Goal: Browse casually

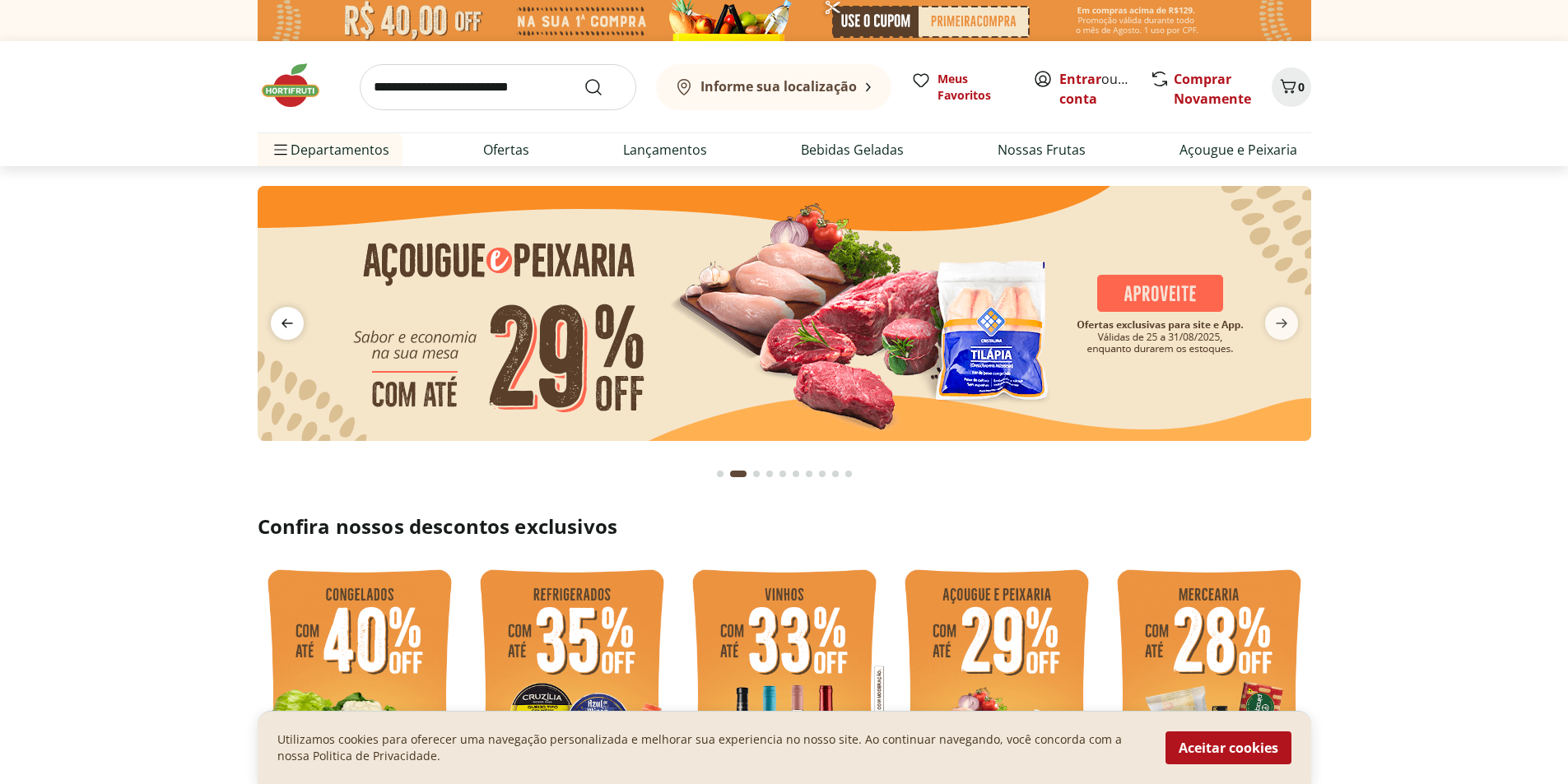
click at [287, 322] on icon "previous" at bounding box center [287, 324] width 20 height 20
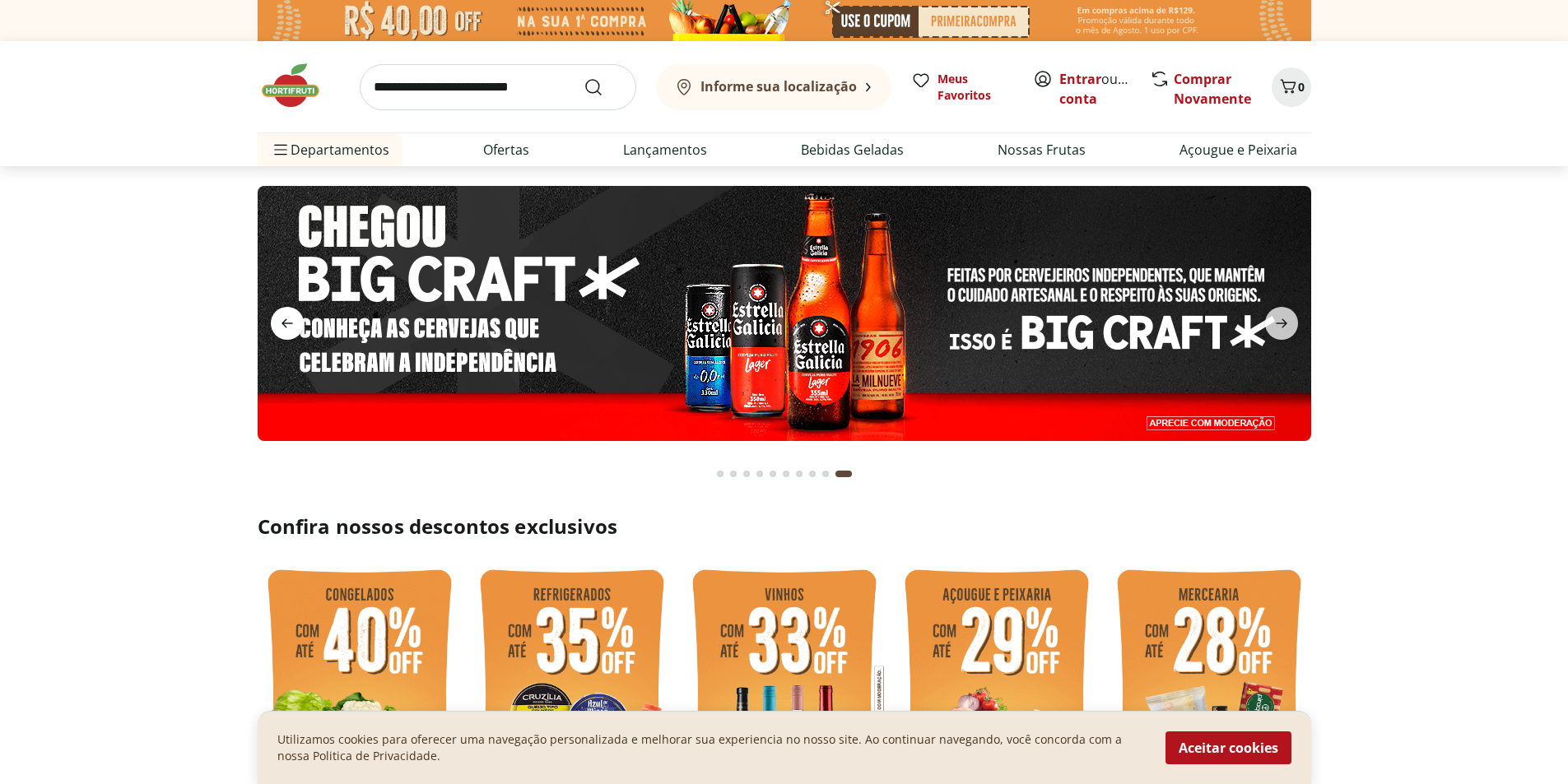
click at [284, 326] on icon "previous" at bounding box center [288, 324] width 12 height 9
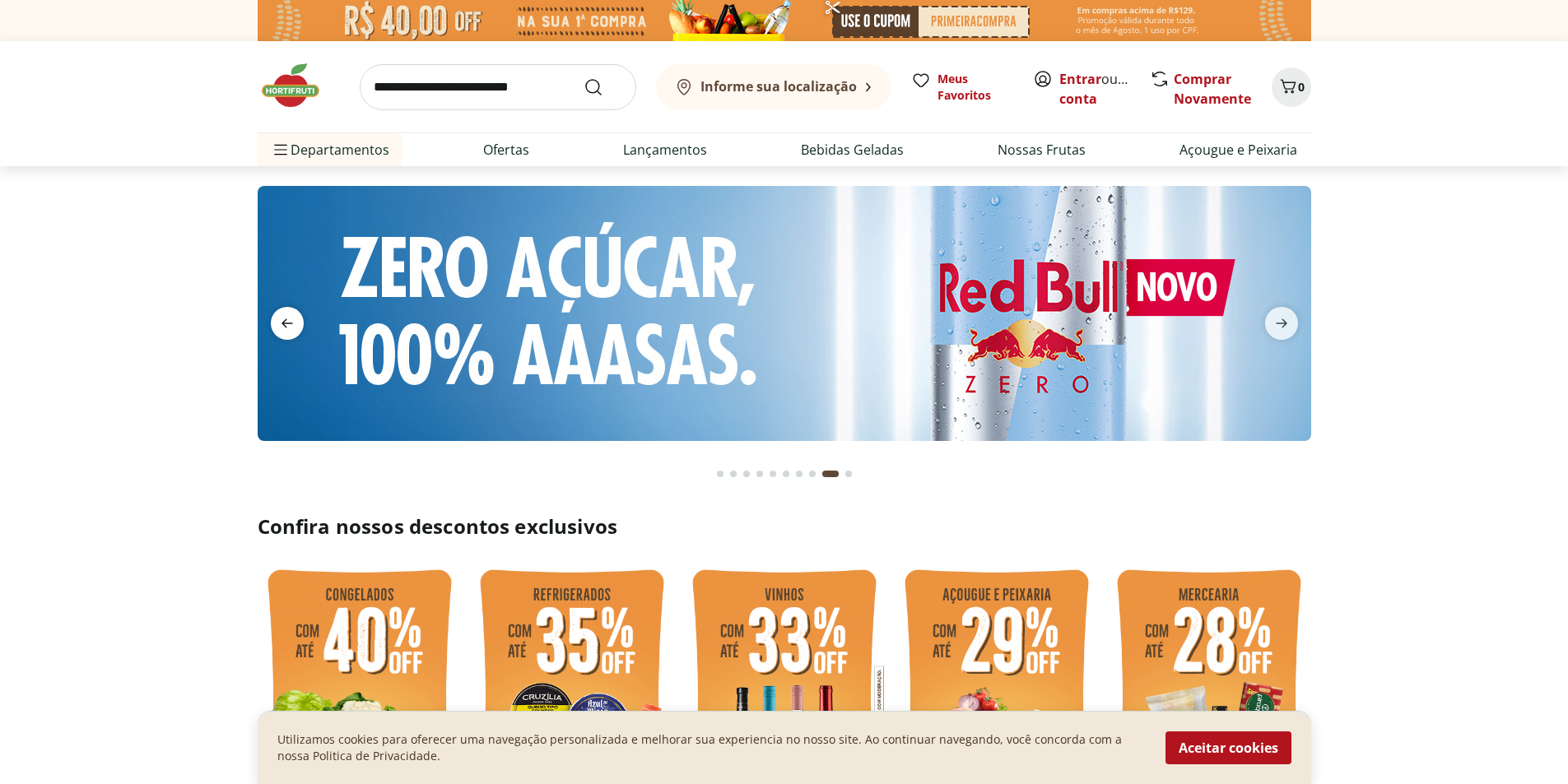
click at [284, 326] on icon "previous" at bounding box center [288, 324] width 12 height 9
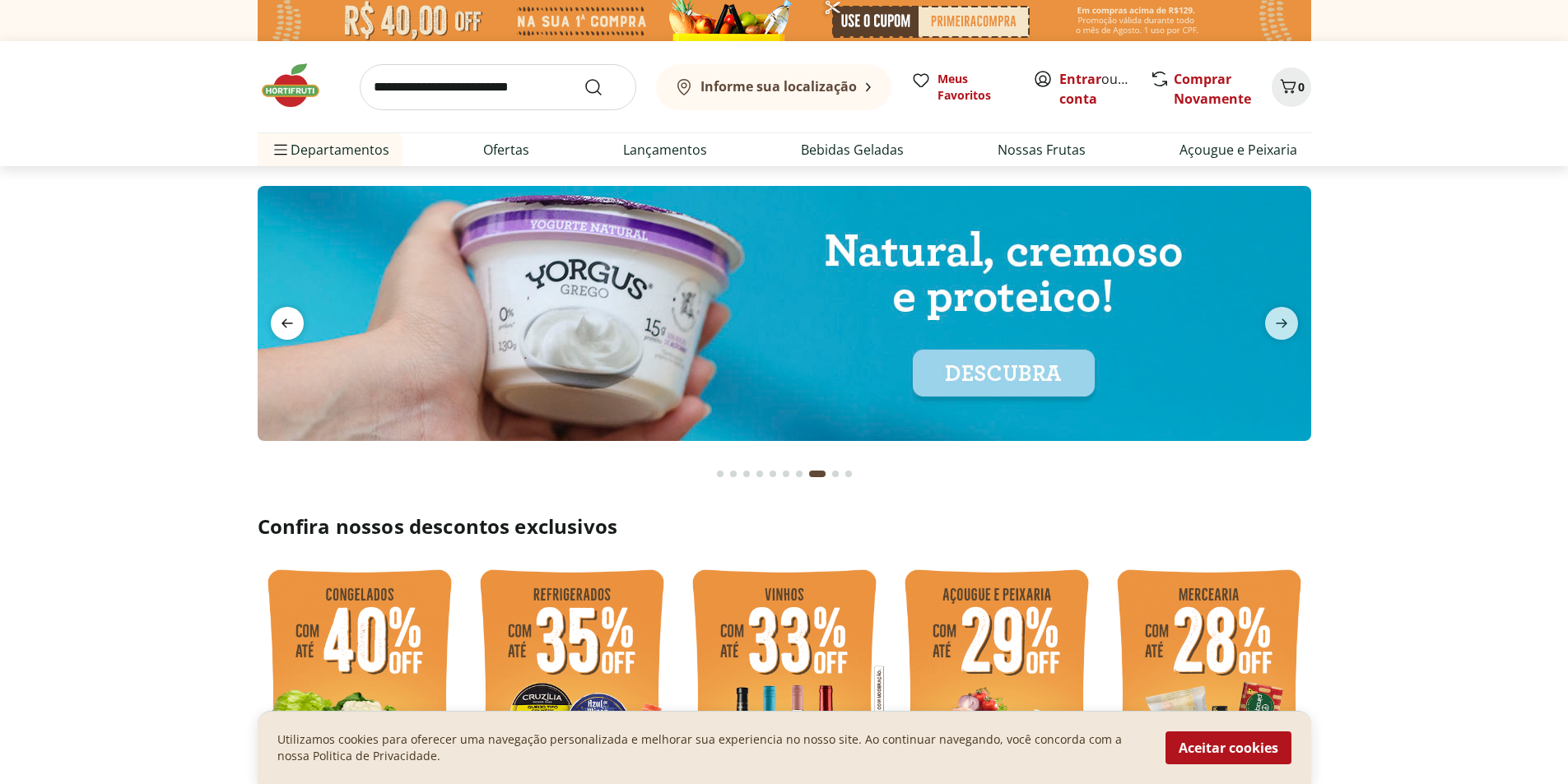
click at [284, 326] on icon "previous" at bounding box center [288, 324] width 12 height 9
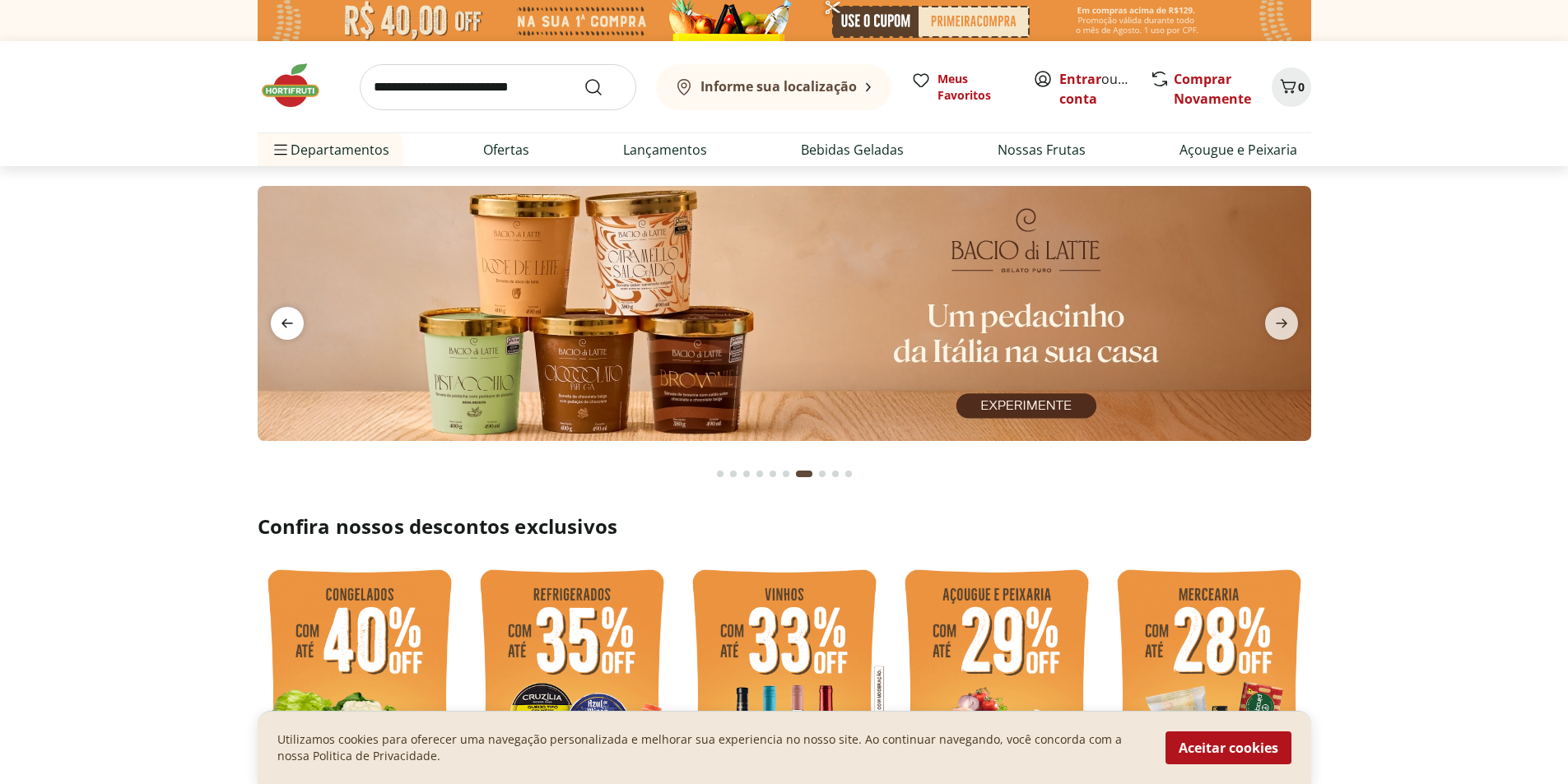
click at [284, 326] on icon "previous" at bounding box center [288, 324] width 12 height 9
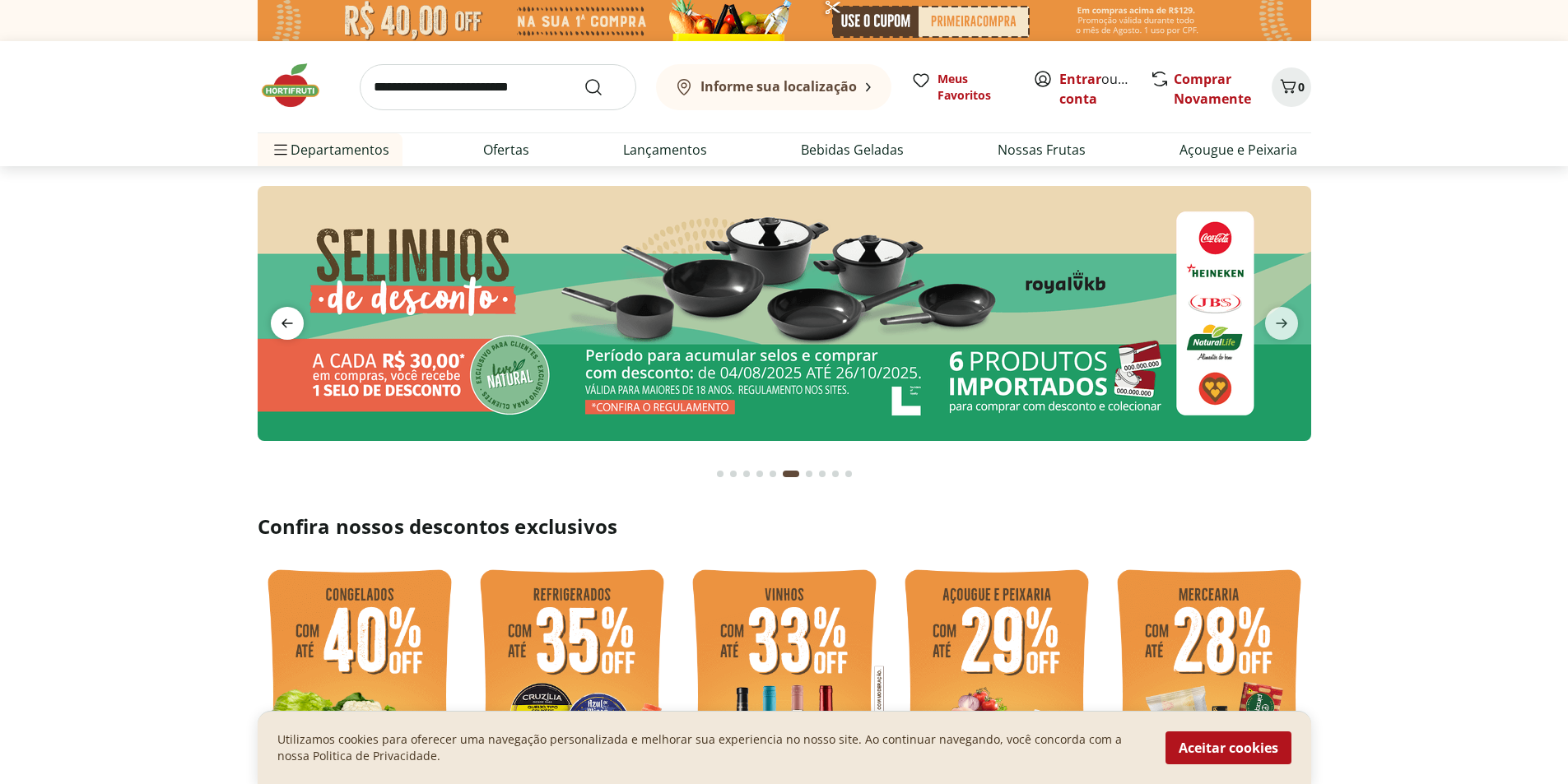
click at [284, 326] on icon "previous" at bounding box center [288, 324] width 12 height 9
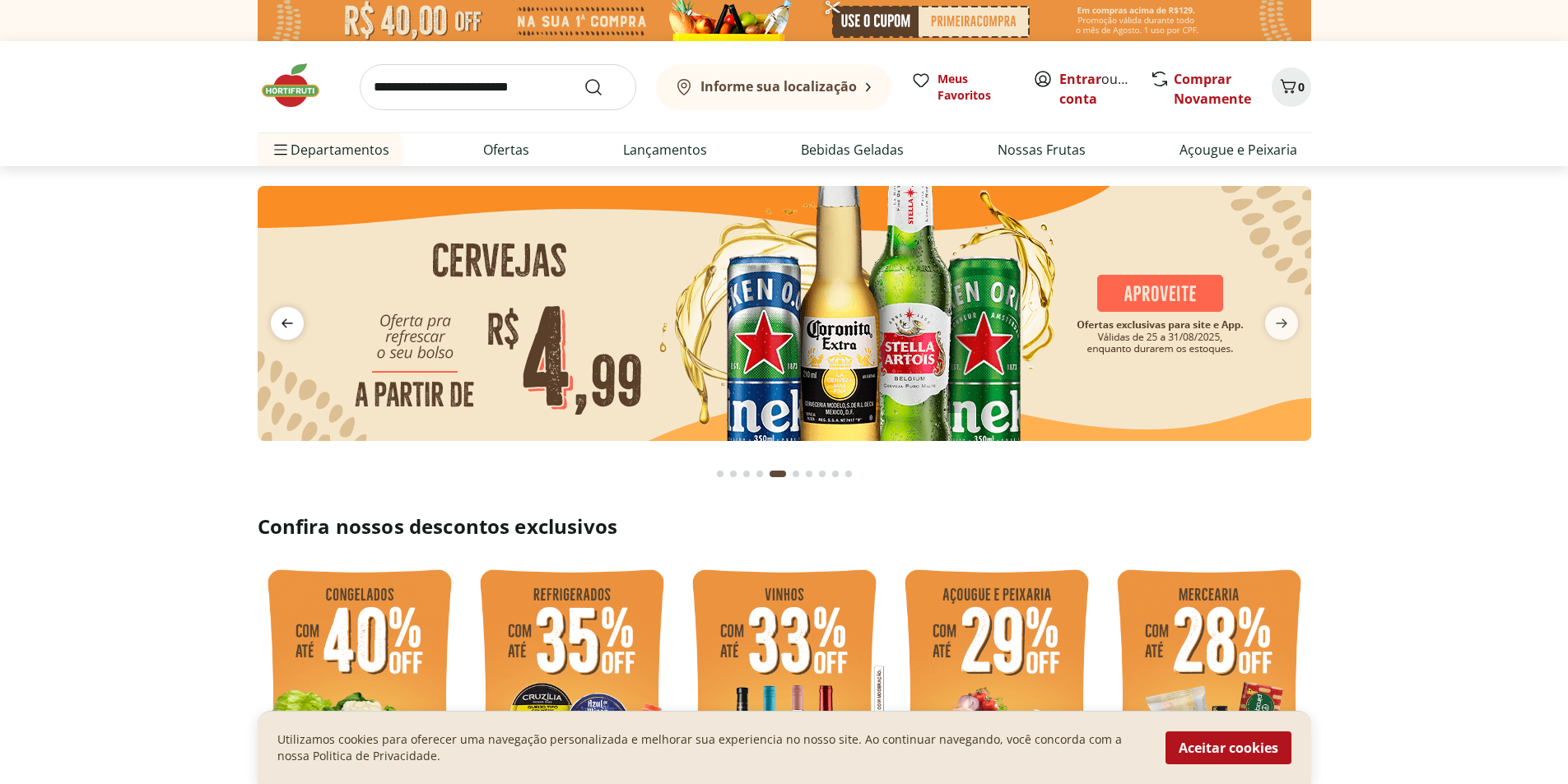
click at [284, 326] on icon "previous" at bounding box center [288, 324] width 12 height 9
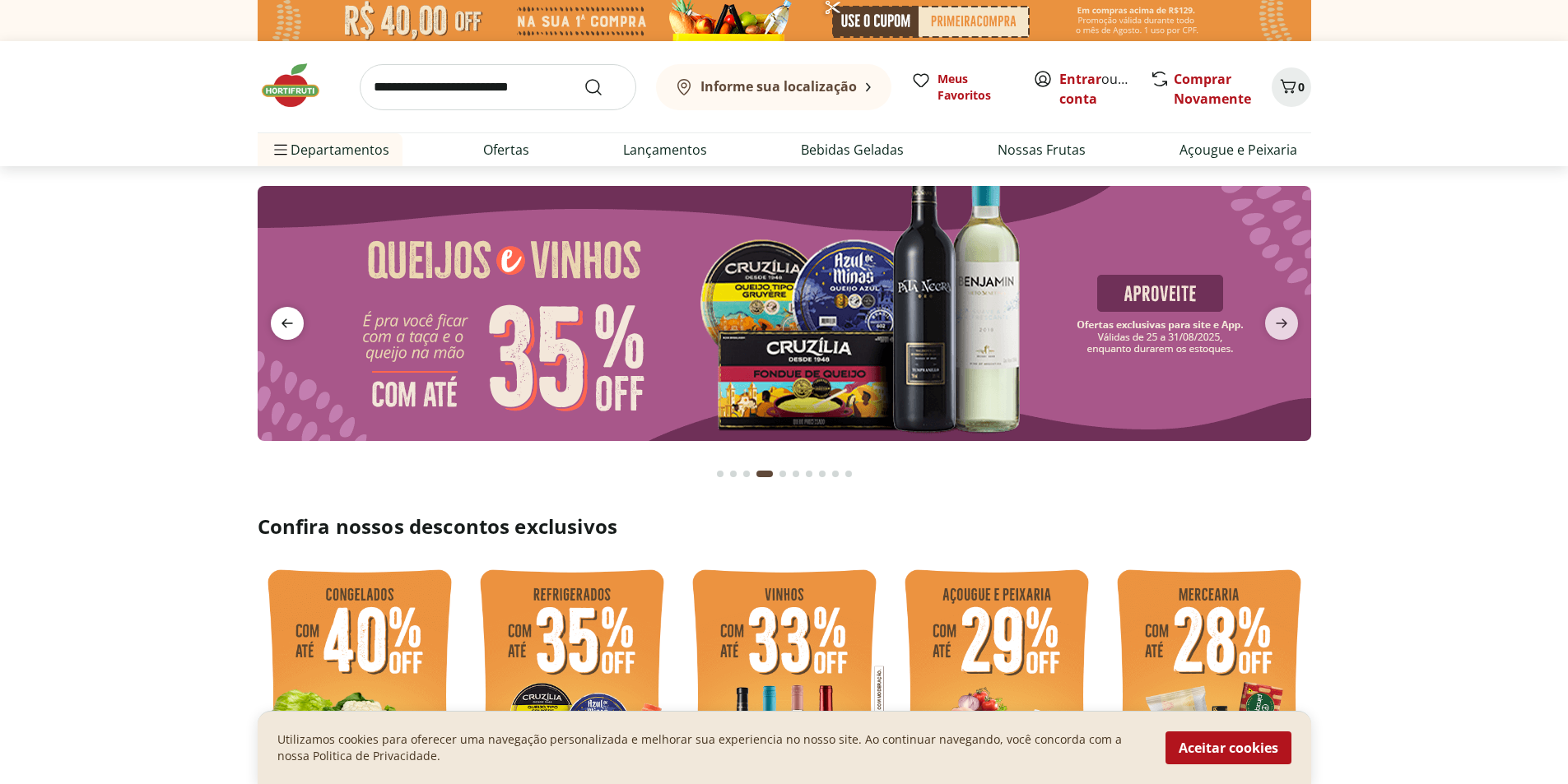
click at [284, 326] on icon "previous" at bounding box center [288, 324] width 12 height 9
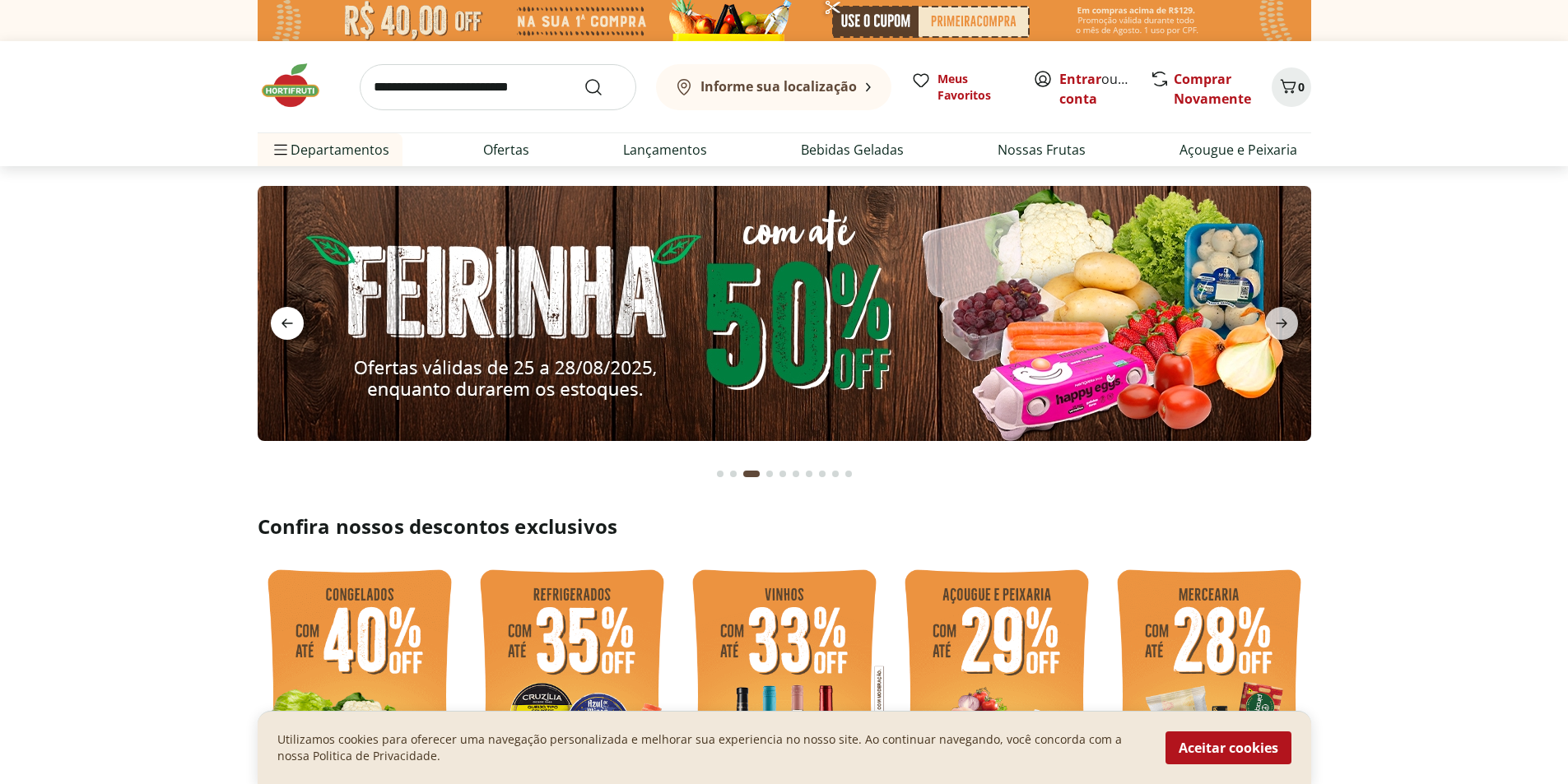
click at [284, 326] on icon "previous" at bounding box center [288, 324] width 12 height 9
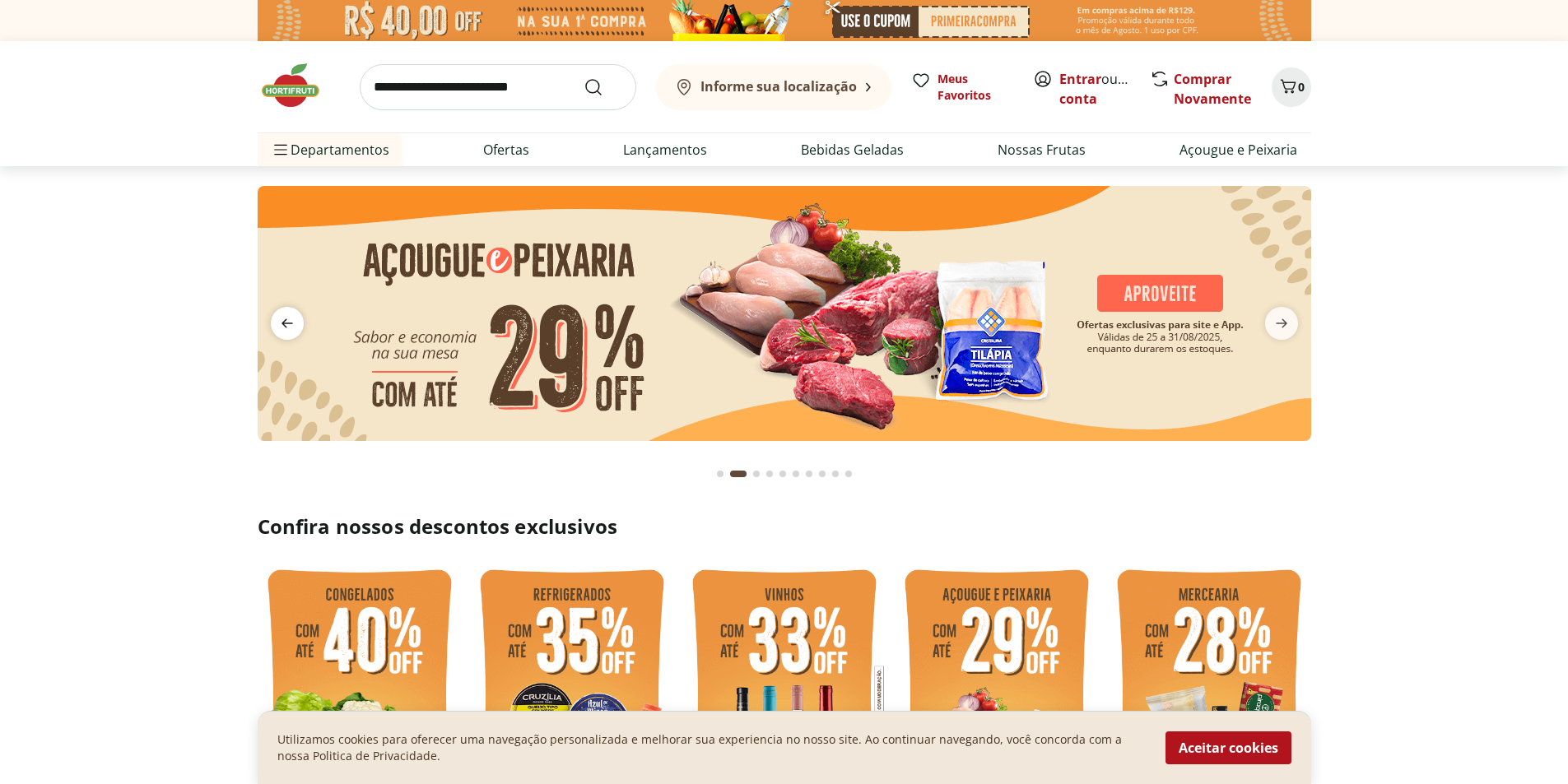
click at [284, 326] on icon "previous" at bounding box center [288, 324] width 12 height 9
